Goal: Information Seeking & Learning: Learn about a topic

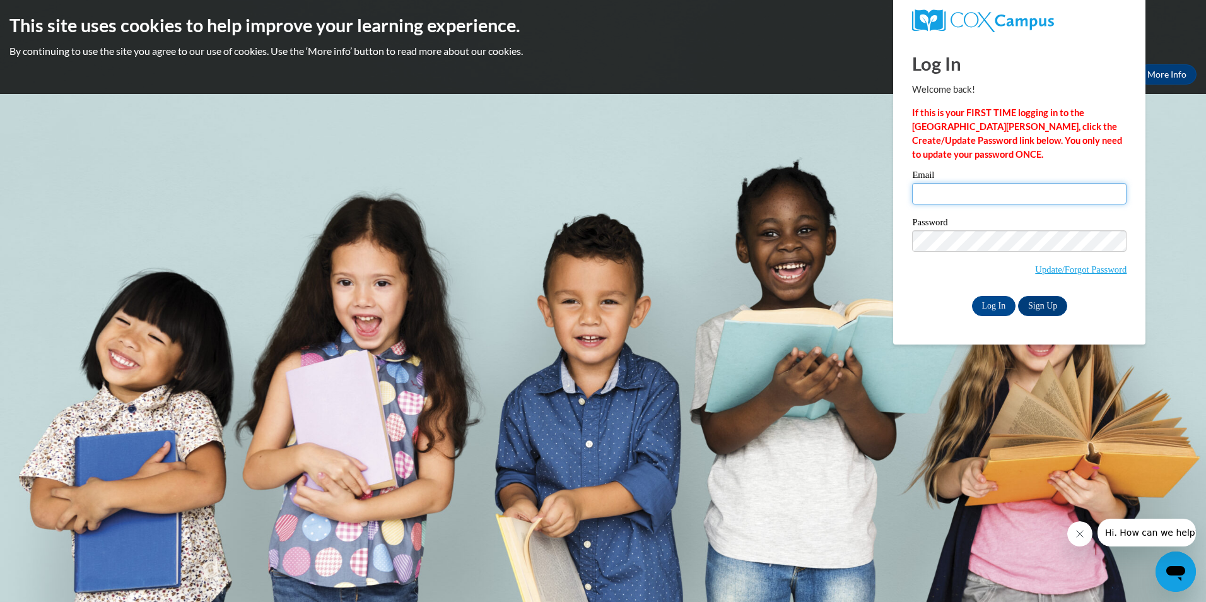
click at [1000, 192] on input "Email" at bounding box center [1019, 193] width 214 height 21
type input "jsingl25@wildcat.fvsu.edu"
click at [972, 296] on input "Log In" at bounding box center [994, 306] width 44 height 20
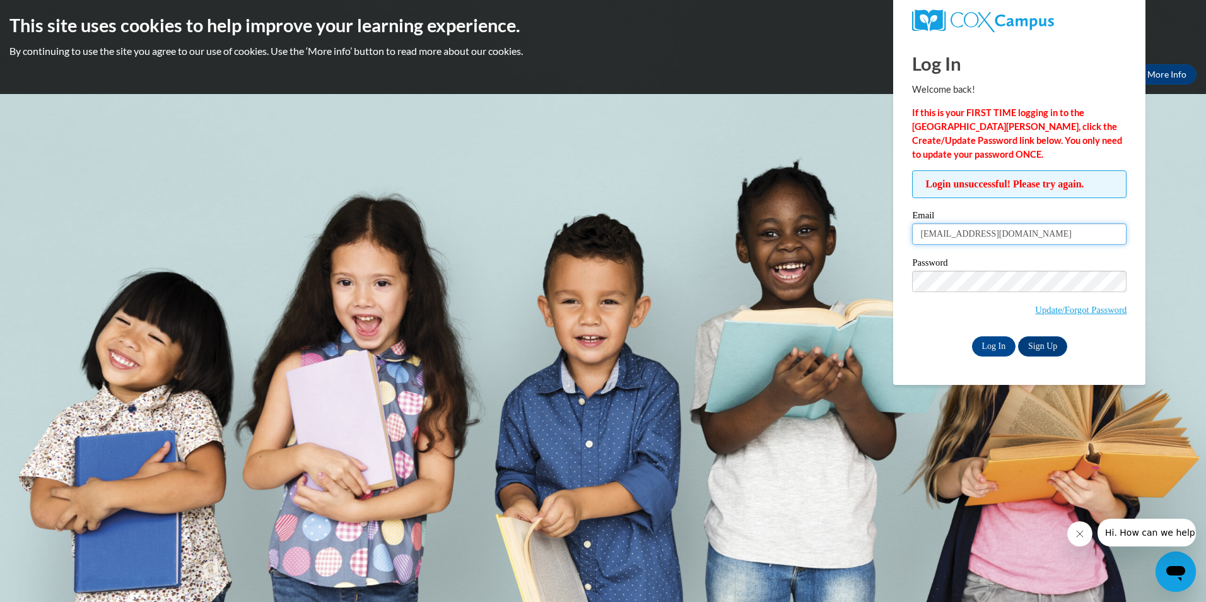
click at [987, 238] on input "jsingl25@wildcat.fvsu.edu" at bounding box center [1019, 233] width 214 height 21
click at [979, 239] on input "jsingl25@wildcat.fvsu.edu" at bounding box center [1019, 233] width 214 height 21
click at [1048, 239] on input "jsingl25@wildcat.fvsu.edu" at bounding box center [1019, 233] width 214 height 21
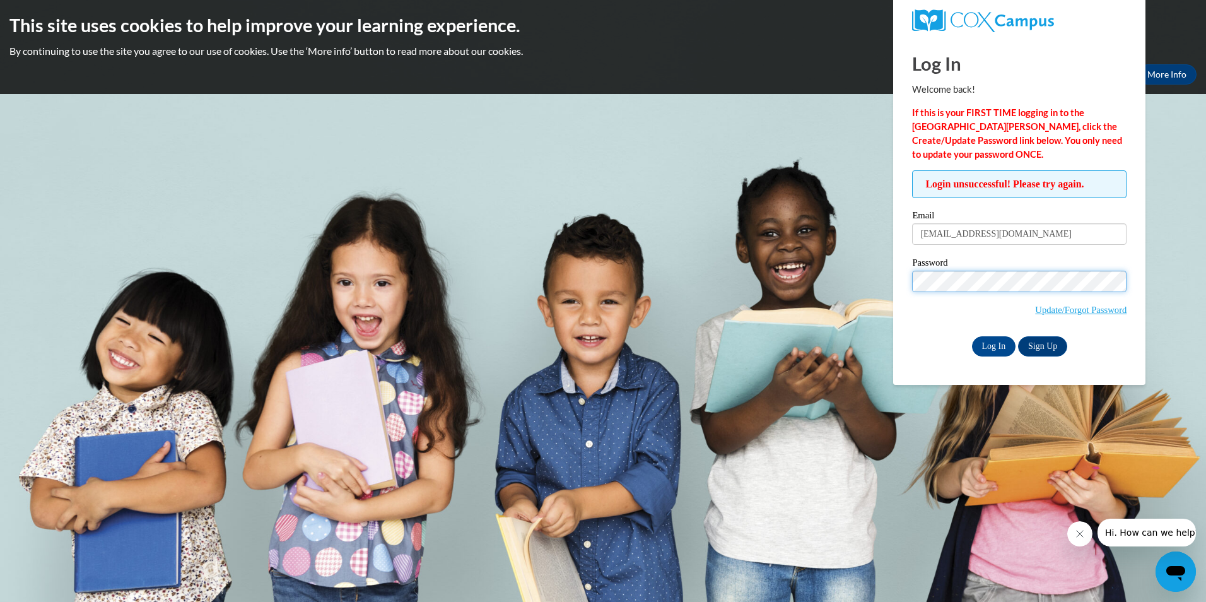
click at [972, 336] on input "Log In" at bounding box center [994, 346] width 44 height 20
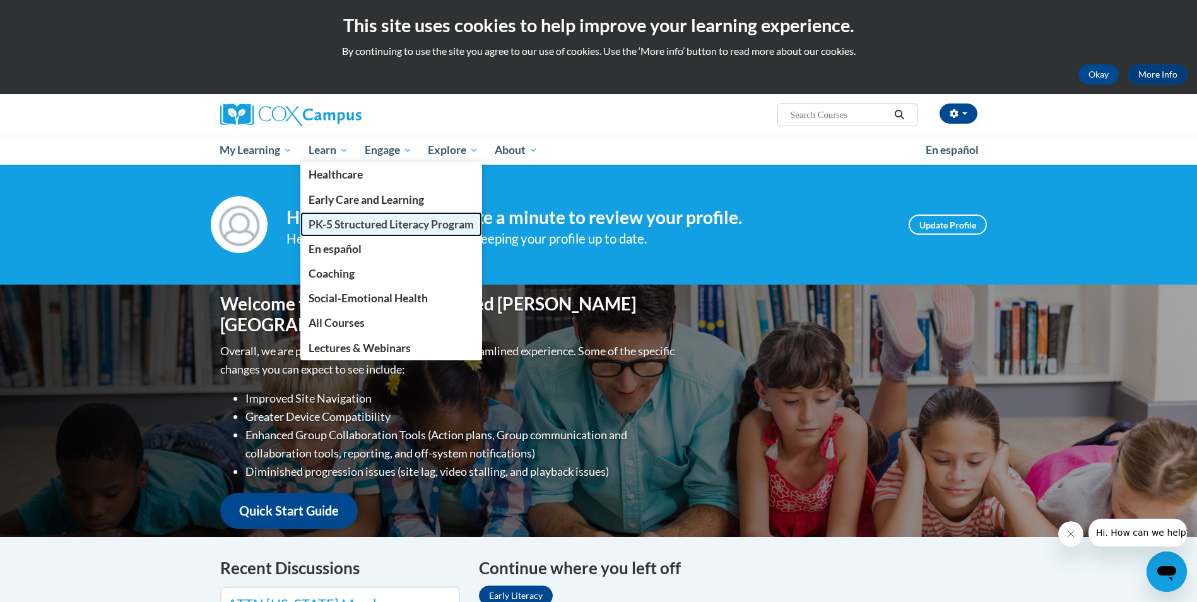
click at [355, 228] on span "PK-5 Structured Literacy Program" at bounding box center [390, 224] width 165 height 13
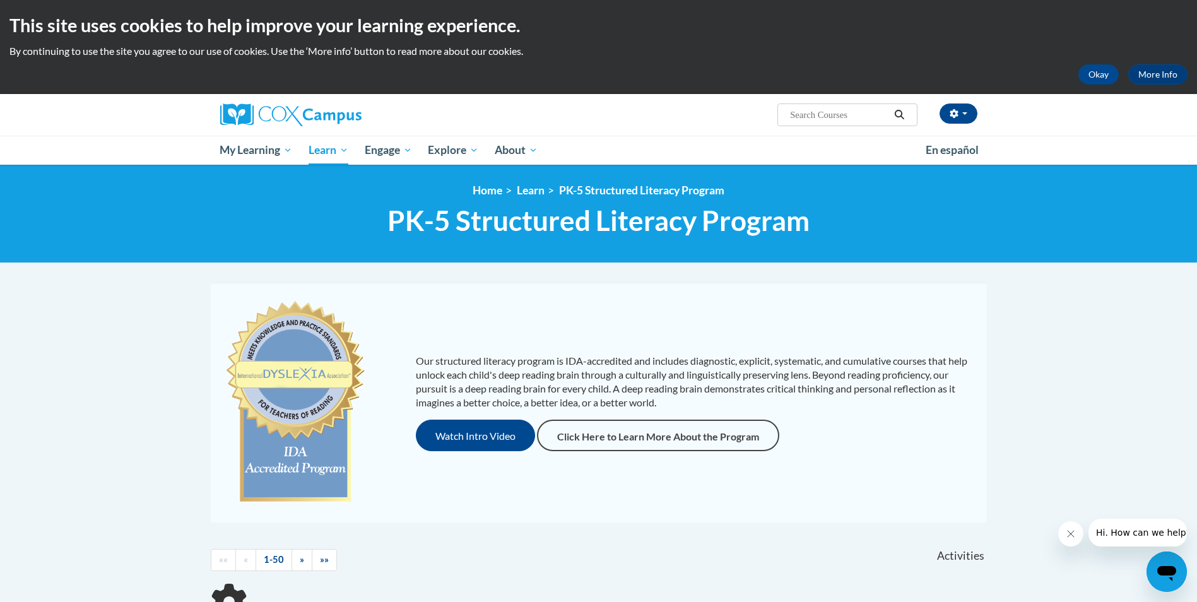
scroll to position [252, 0]
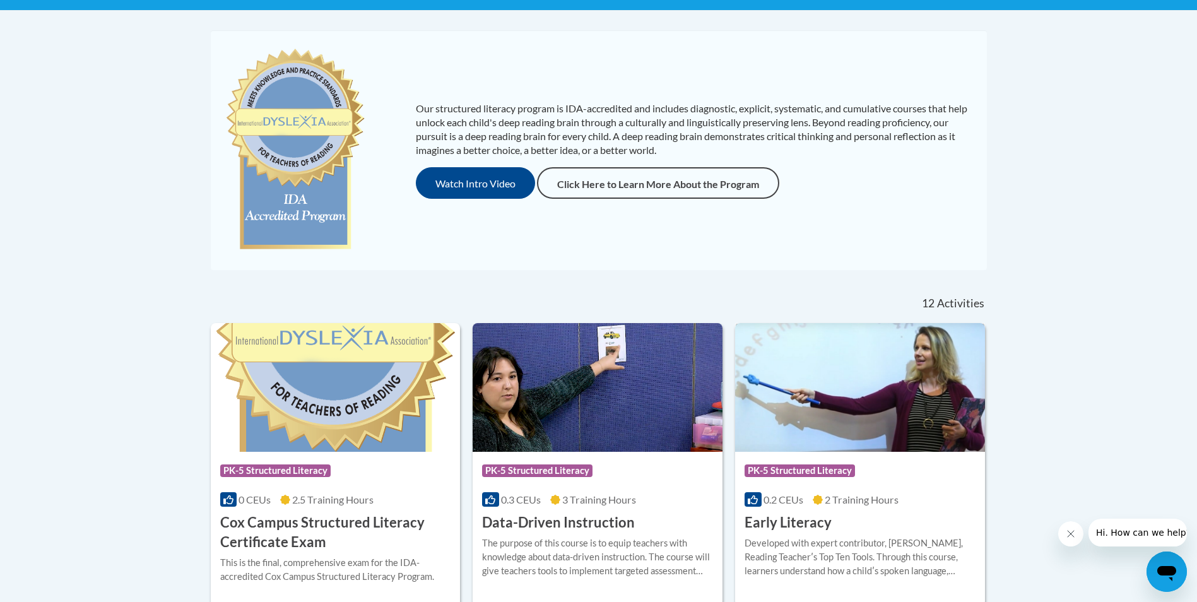
click at [874, 455] on div "Course Category: PK-5 Structured Literacy 0.2 CEUs 2 Training Hours COURSE Earl…" at bounding box center [860, 492] width 250 height 81
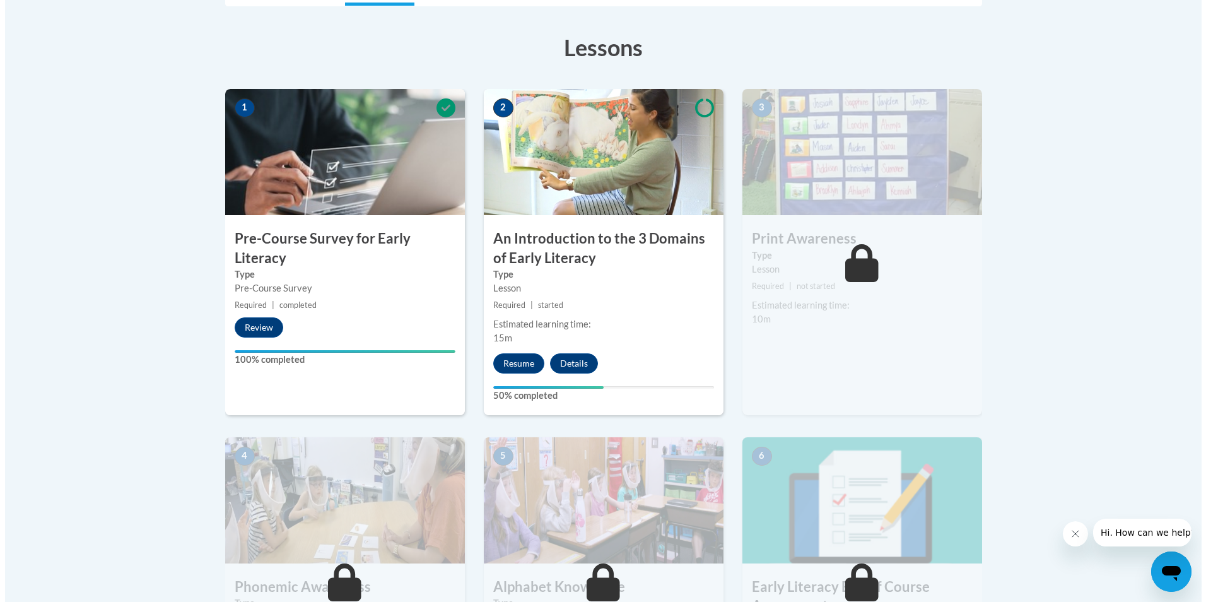
scroll to position [379, 0]
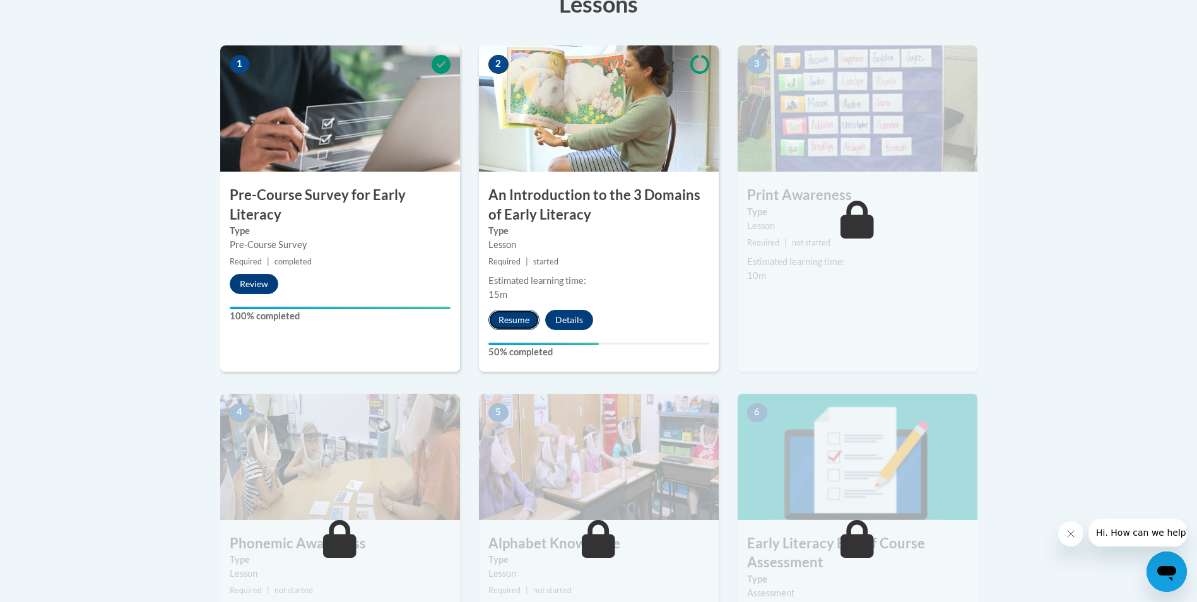
click at [517, 315] on button "Resume" at bounding box center [513, 320] width 51 height 20
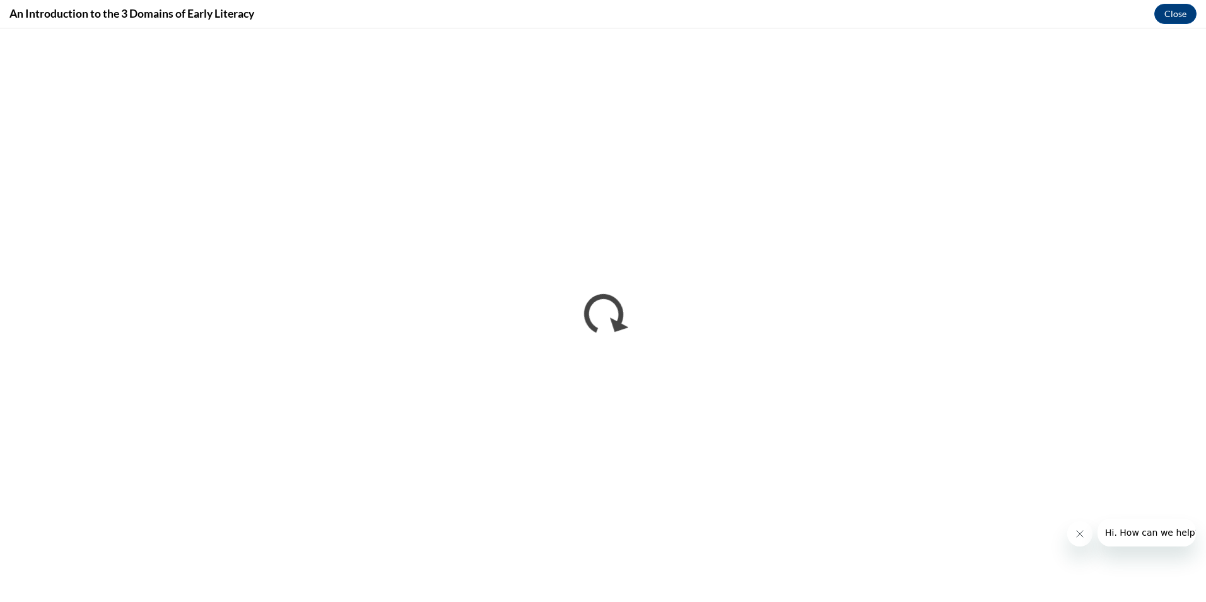
scroll to position [0, 0]
